Goal: Download file/media

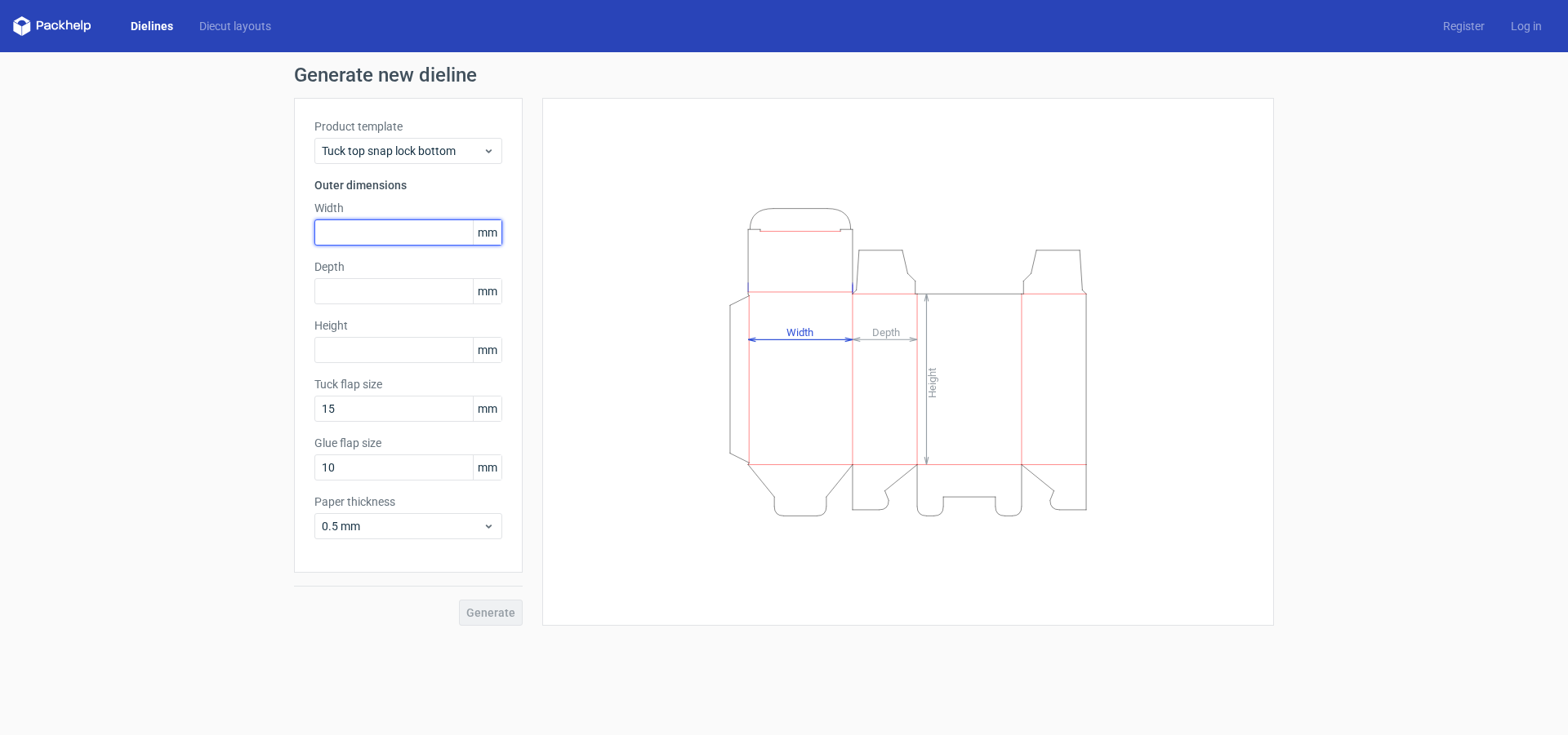
click at [450, 220] on input "text" at bounding box center [408, 232] width 188 height 26
type input "154"
type input "25"
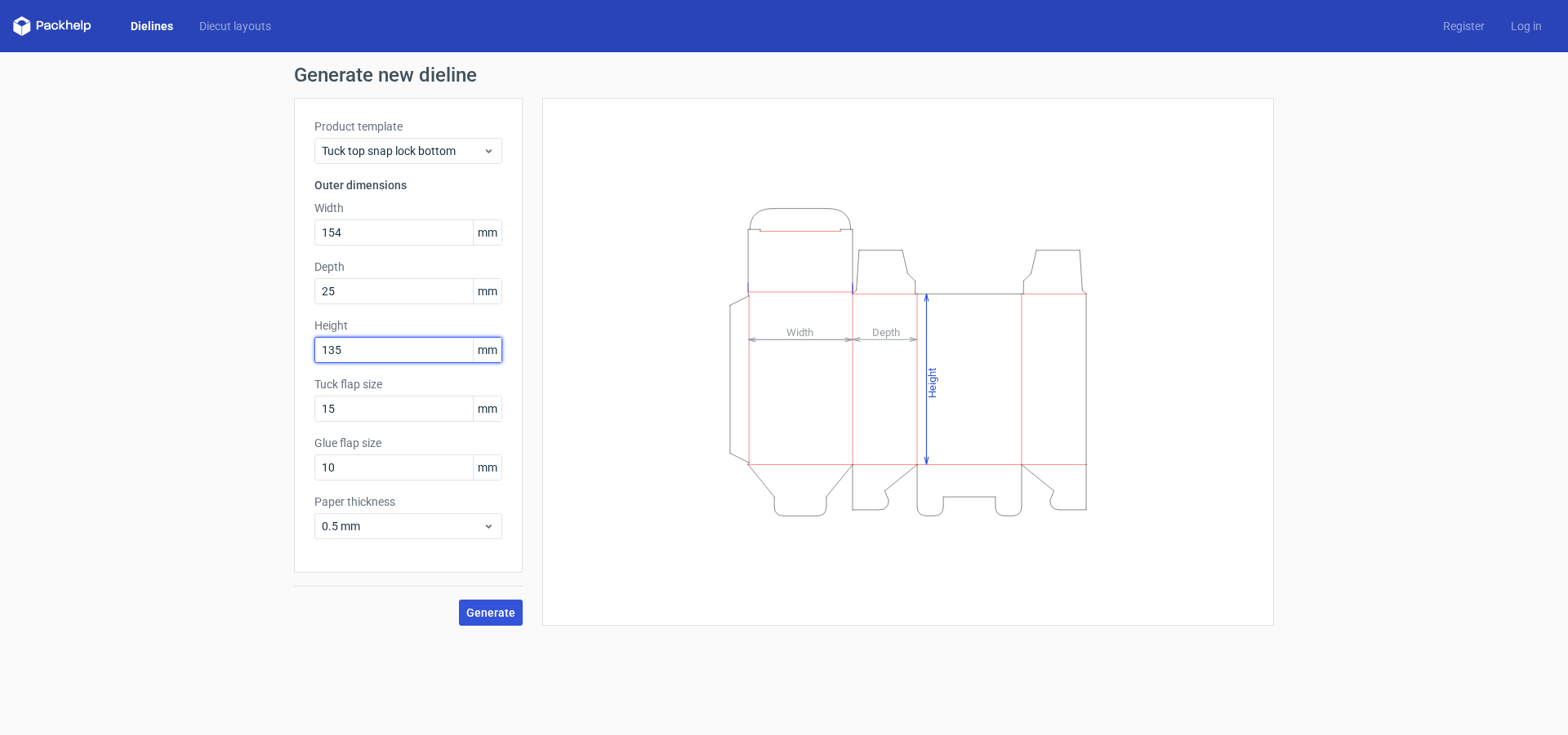
type input "135"
click at [507, 615] on span "Generate" at bounding box center [490, 613] width 49 height 12
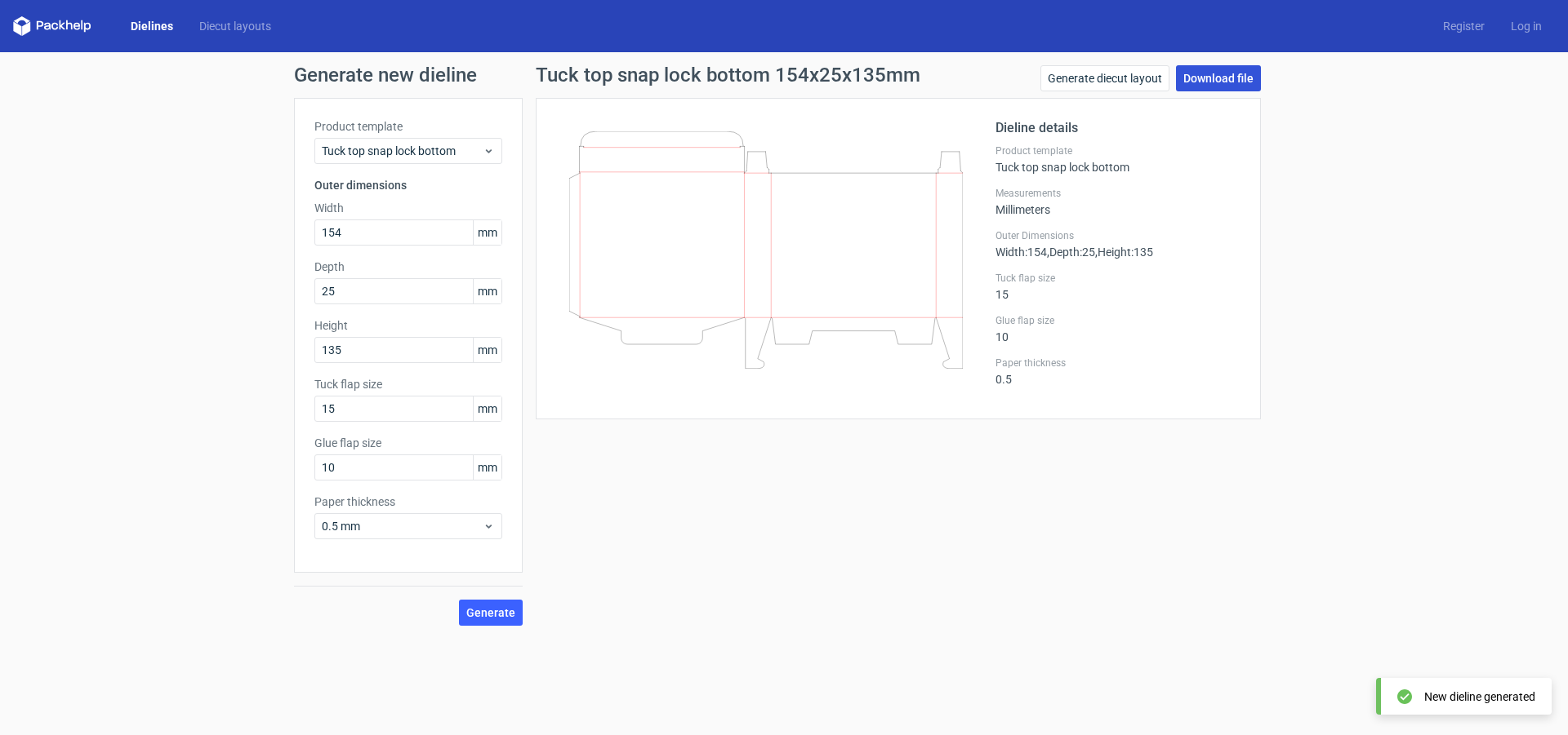
click at [1230, 82] on link "Download file" at bounding box center [1218, 78] width 85 height 26
click at [1213, 86] on link "Download file" at bounding box center [1218, 78] width 85 height 26
